Goal: Navigation & Orientation: Find specific page/section

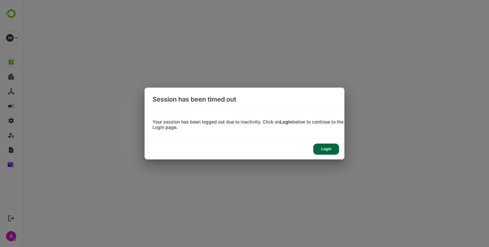
click at [331, 148] on div "Login" at bounding box center [326, 149] width 26 height 11
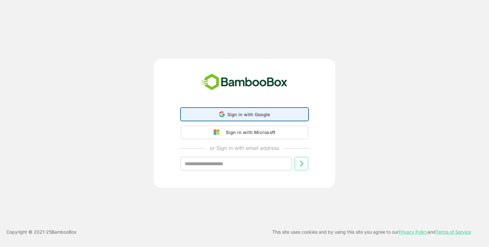
click at [270, 118] on div "Sign in with Google Sign in with Google. Opens in new tab" at bounding box center [244, 114] width 119 height 12
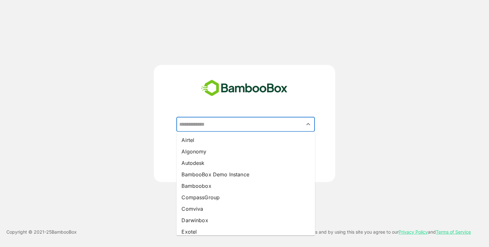
click at [270, 118] on input "text" at bounding box center [246, 124] width 136 height 12
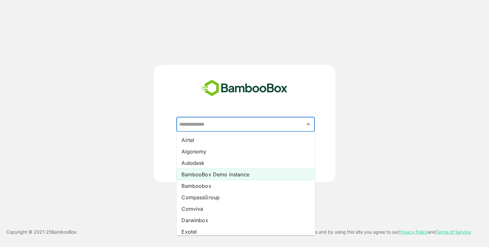
click at [243, 170] on li "BambooBox Demo Instance" at bounding box center [245, 174] width 138 height 11
type input "**********"
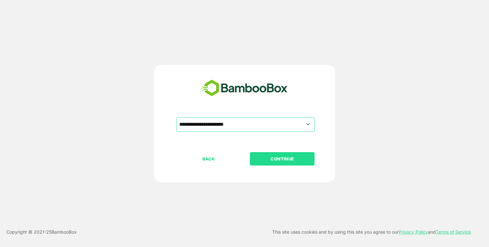
click at [262, 155] on button "CONTINUE" at bounding box center [282, 158] width 65 height 13
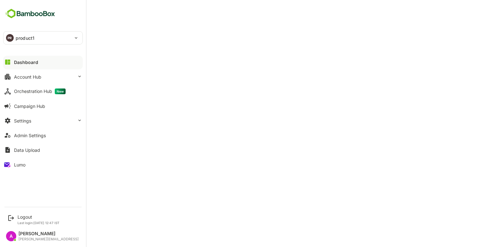
click at [16, 150] on div "Data Upload" at bounding box center [27, 149] width 26 height 5
click at [29, 74] on div "Account Hub" at bounding box center [27, 76] width 27 height 5
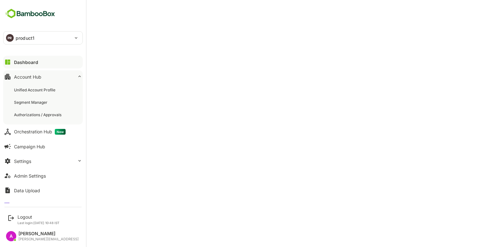
click at [47, 59] on button "Dashboard" at bounding box center [43, 62] width 80 height 13
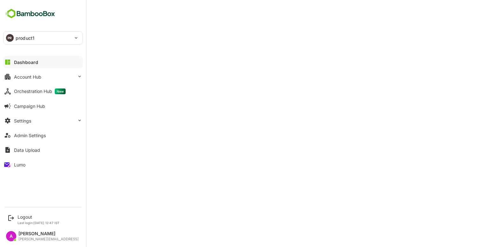
click at [29, 61] on div "Dashboard" at bounding box center [26, 62] width 24 height 5
